Goal: Information Seeking & Learning: Learn about a topic

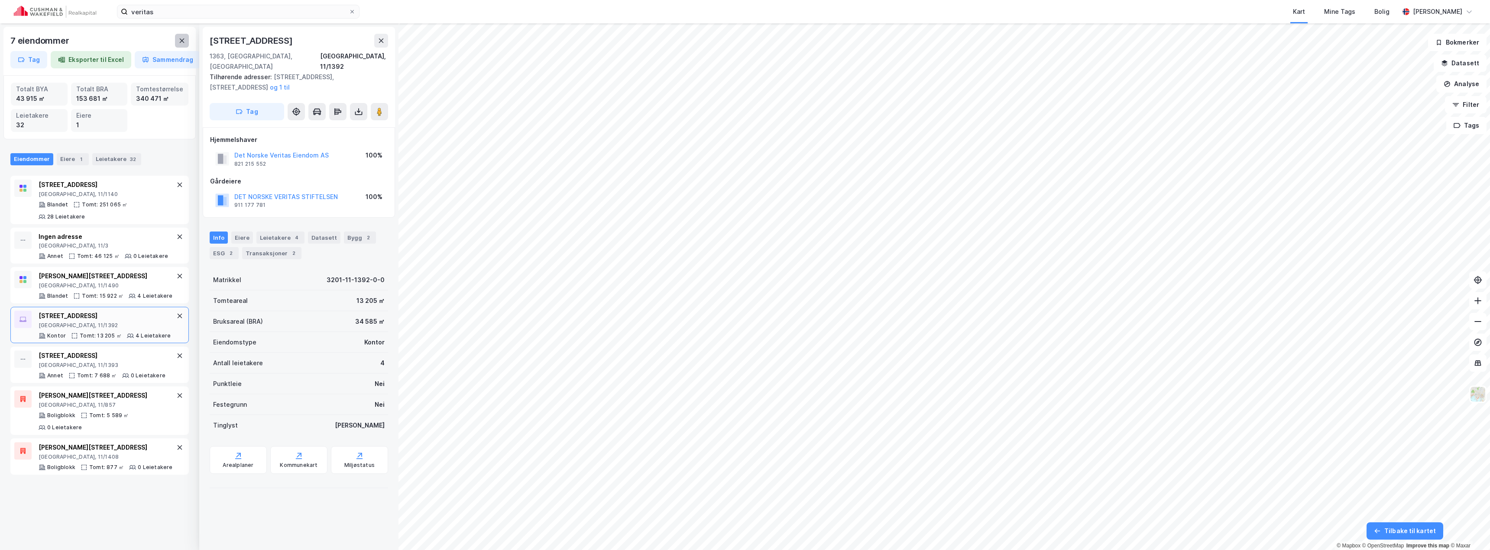
click at [183, 39] on icon at bounding box center [182, 41] width 5 height 4
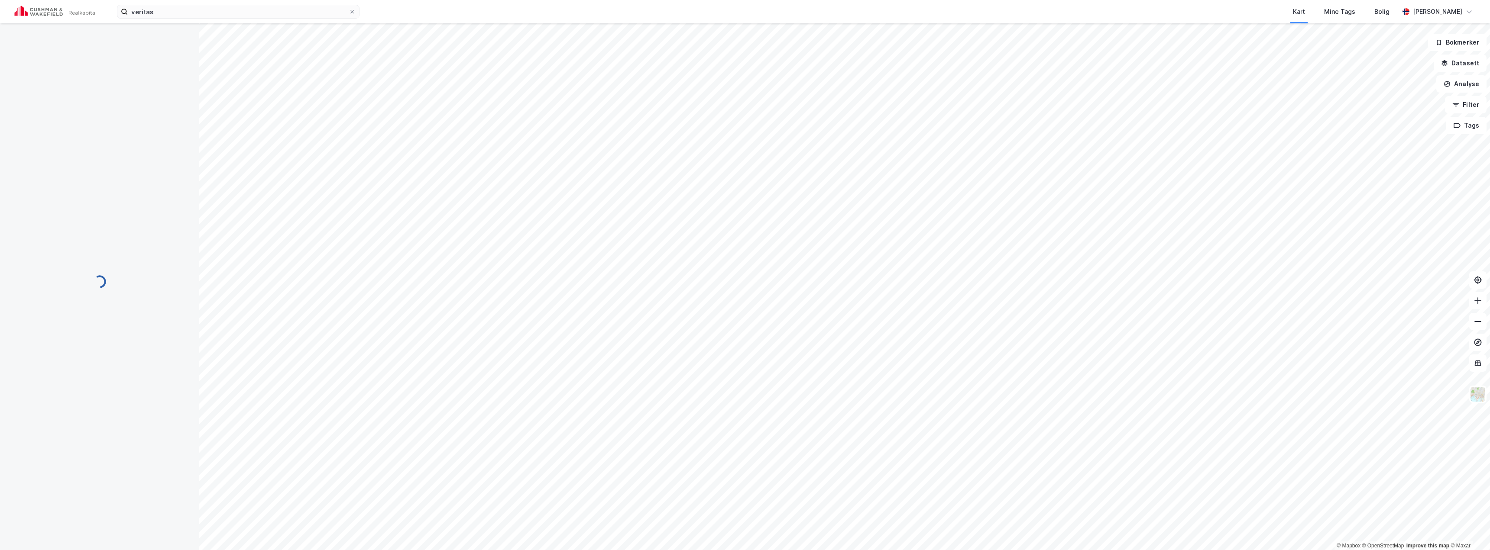
scroll to position [1, 0]
